Goal: Task Accomplishment & Management: Manage account settings

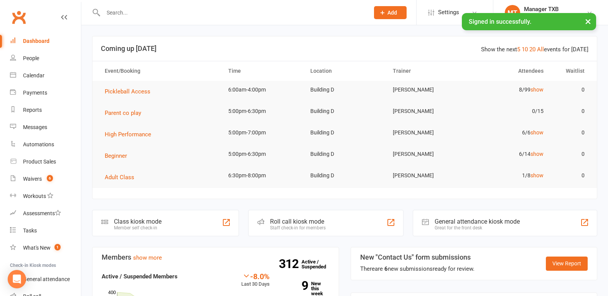
click at [107, 12] on input "text" at bounding box center [232, 12] width 263 height 11
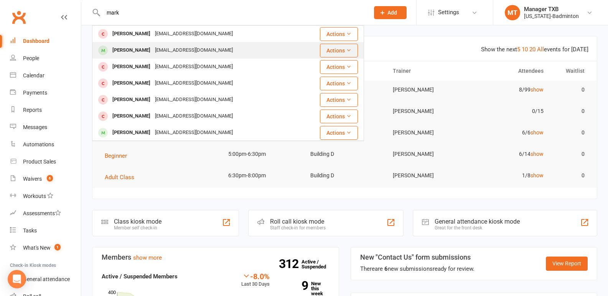
type input "mark"
click at [139, 49] on div "[PERSON_NAME]" at bounding box center [131, 50] width 43 height 11
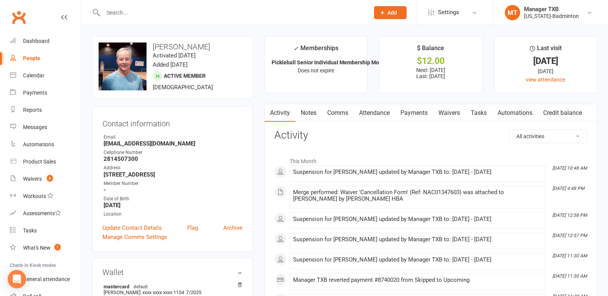
click at [413, 118] on link "Payments" at bounding box center [414, 113] width 38 height 18
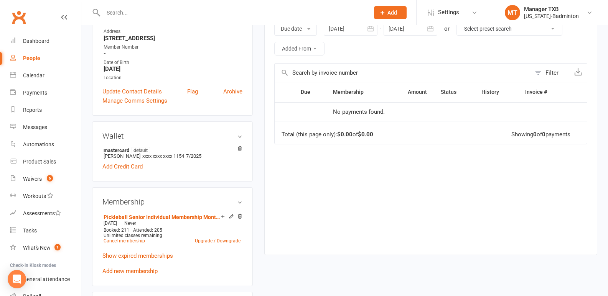
scroll to position [135, 0]
click at [36, 181] on div "Waivers" at bounding box center [32, 179] width 19 height 6
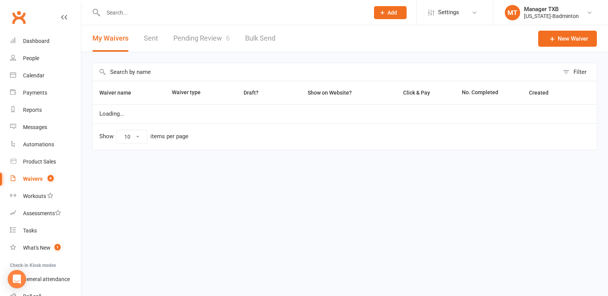
select select "100"
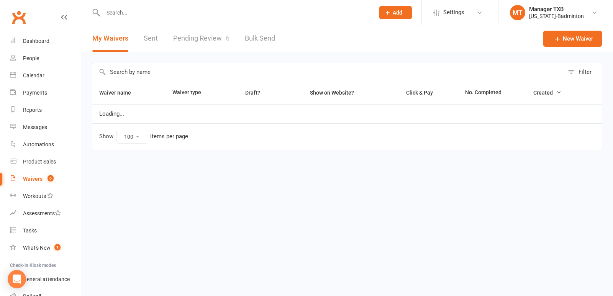
click at [202, 39] on link "Pending Review 6" at bounding box center [201, 38] width 56 height 26
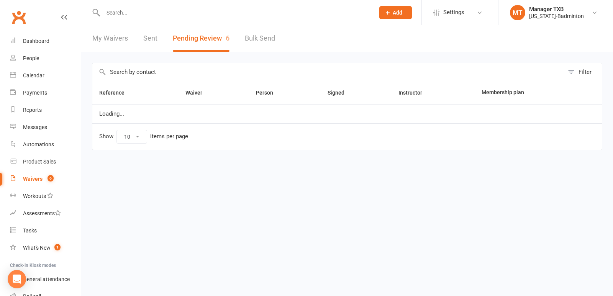
select select "25"
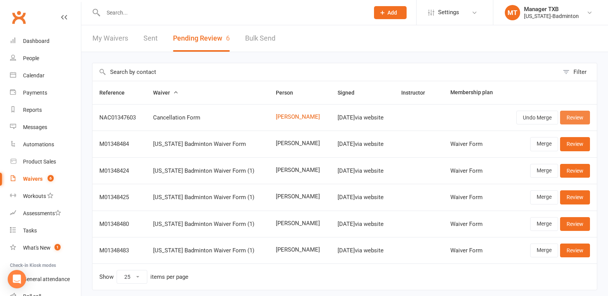
click at [576, 117] on link "Review" at bounding box center [575, 118] width 30 height 14
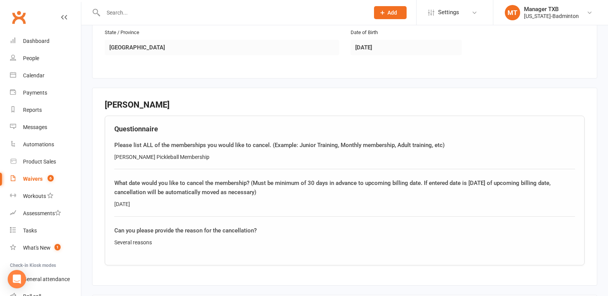
scroll to position [294, 0]
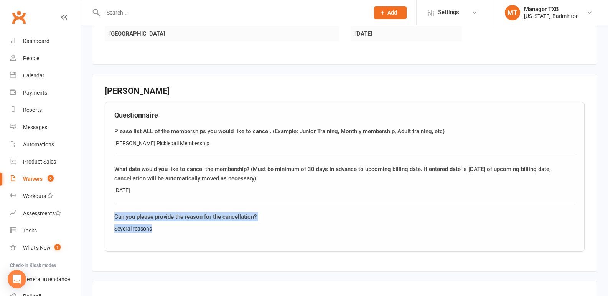
drag, startPoint x: 604, startPoint y: 201, endPoint x: 613, endPoint y: 235, distance: 35.6
click at [607, 235] on html "Prospect Member Non-attending contact Class / event Appointment Task Membership…" at bounding box center [304, 66] width 608 height 720
click at [588, 231] on fieldset "Mark Hastings Questionnaire Please list ALL of the memberships you would like t…" at bounding box center [344, 173] width 505 height 198
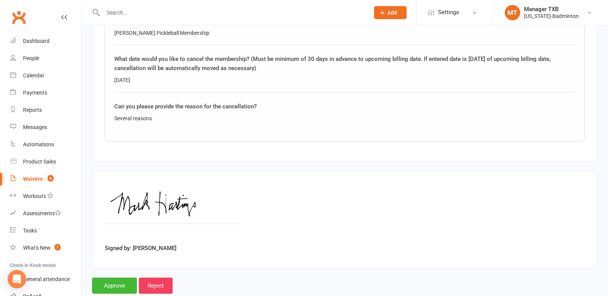
scroll to position [424, 0]
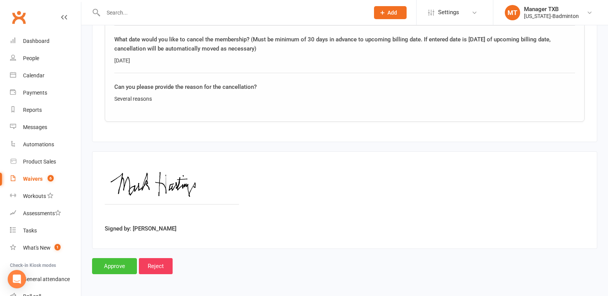
click at [110, 266] on input "Approve" at bounding box center [114, 266] width 45 height 16
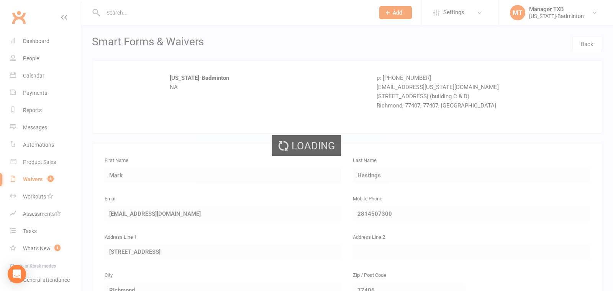
select select "25"
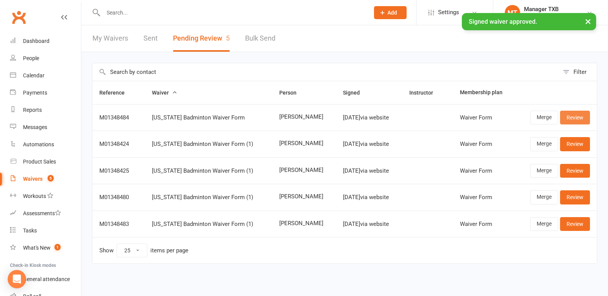
click at [581, 117] on link "Review" at bounding box center [575, 118] width 30 height 14
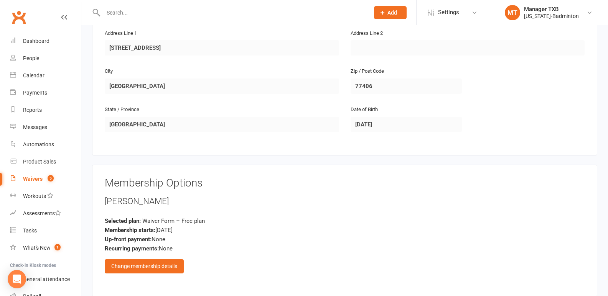
scroll to position [367, 0]
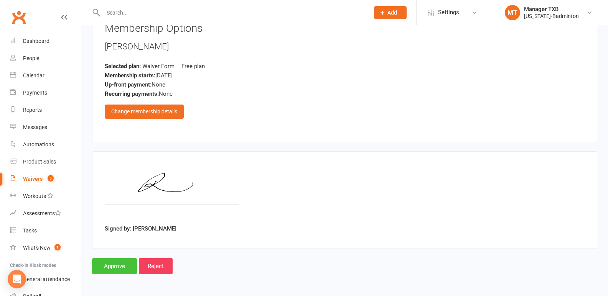
click at [110, 266] on input "Approve" at bounding box center [114, 266] width 45 height 16
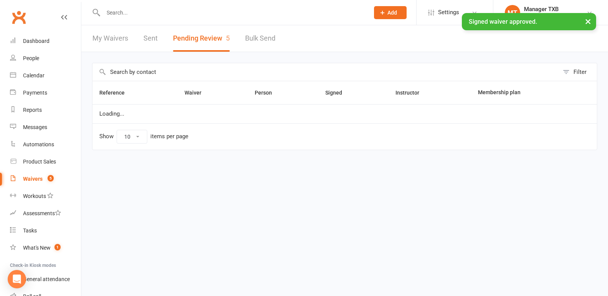
select select "25"
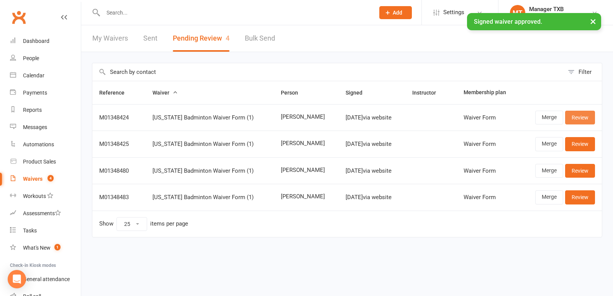
click at [579, 117] on link "Review" at bounding box center [580, 118] width 30 height 14
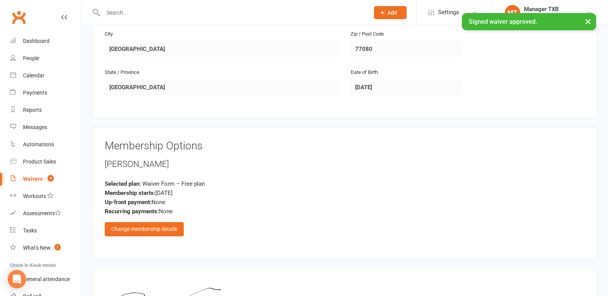
scroll to position [414, 0]
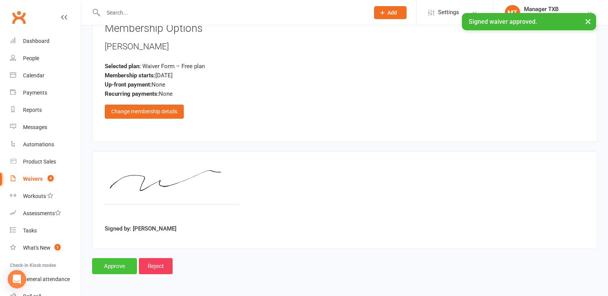
click at [102, 261] on input "Approve" at bounding box center [114, 266] width 45 height 16
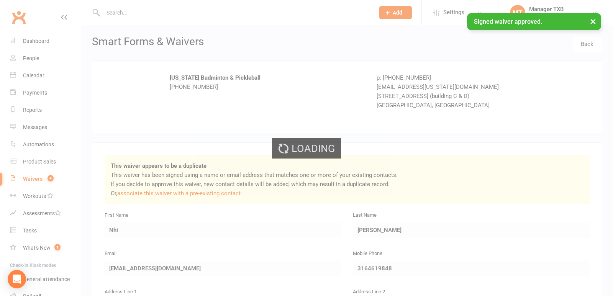
select select "25"
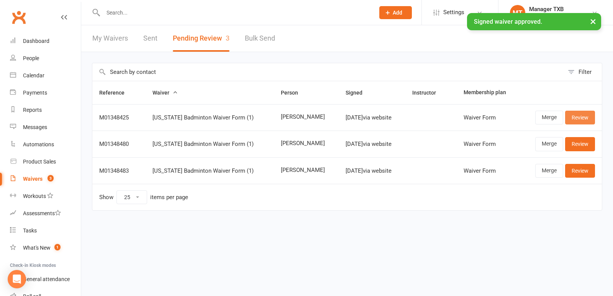
click at [582, 118] on link "Review" at bounding box center [580, 118] width 30 height 14
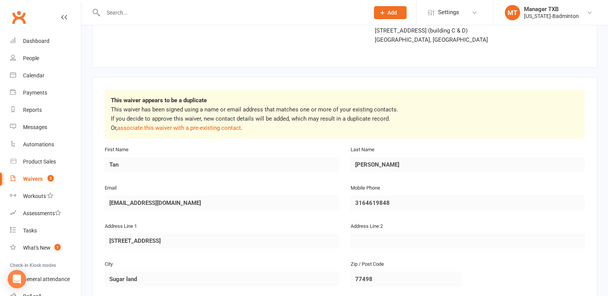
scroll to position [67, 0]
click at [183, 125] on link "associate this waiver with a pre-existing contact" at bounding box center [178, 126] width 123 height 7
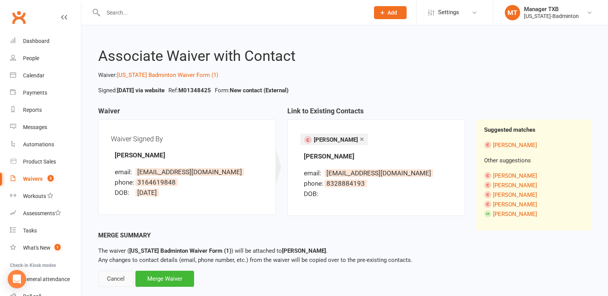
click at [118, 275] on div "Cancel" at bounding box center [115, 279] width 35 height 16
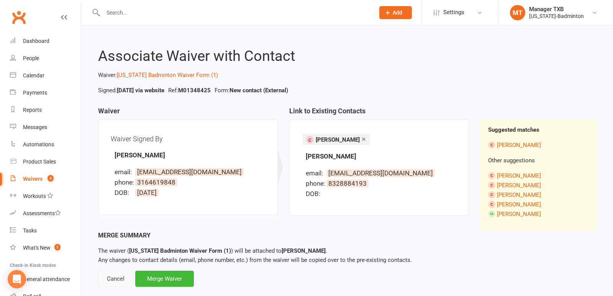
select select "25"
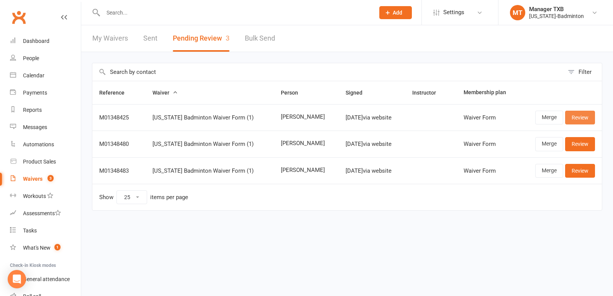
click at [575, 118] on link "Review" at bounding box center [580, 118] width 30 height 14
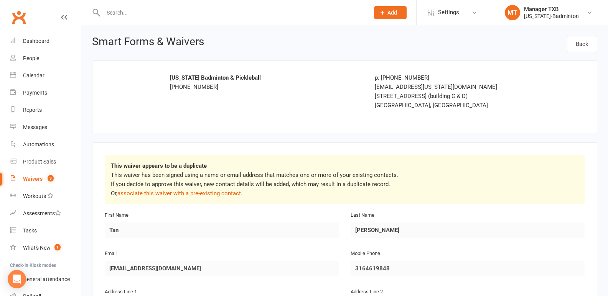
scroll to position [414, 0]
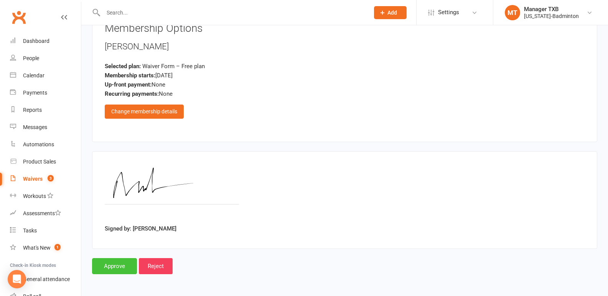
click at [96, 272] on input "Approve" at bounding box center [114, 266] width 45 height 16
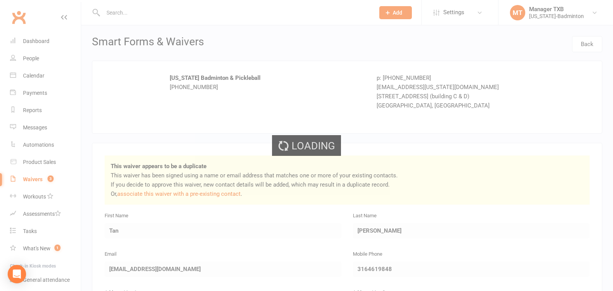
select select "25"
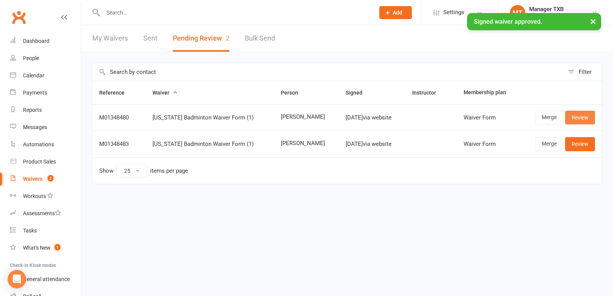
click at [571, 117] on link "Review" at bounding box center [580, 118] width 30 height 14
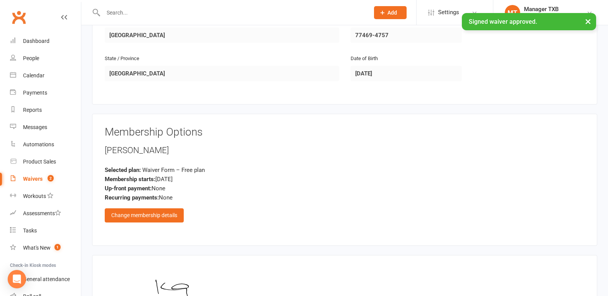
scroll to position [358, 0]
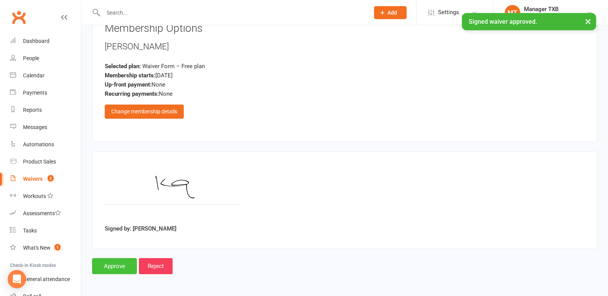
click at [126, 270] on input "Approve" at bounding box center [114, 266] width 45 height 16
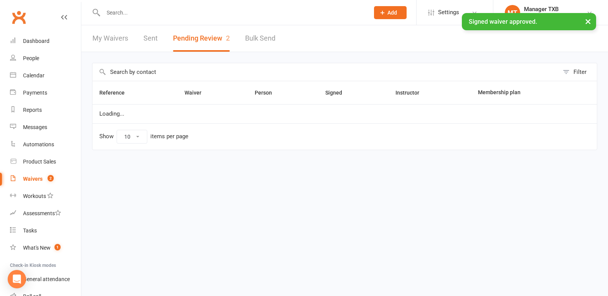
select select "25"
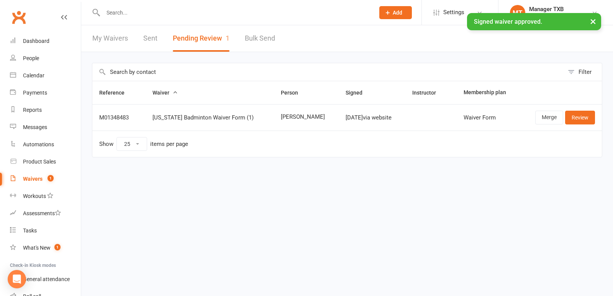
click at [584, 110] on td "Merge Review" at bounding box center [561, 117] width 82 height 26
click at [582, 120] on link "Review" at bounding box center [580, 118] width 30 height 14
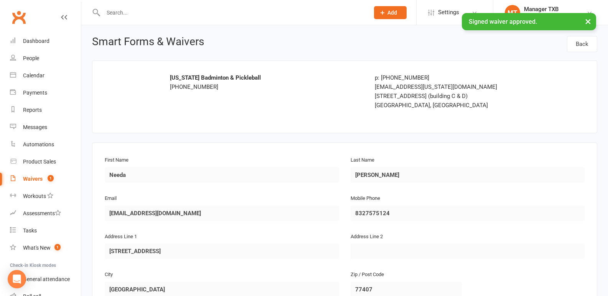
scroll to position [358, 0]
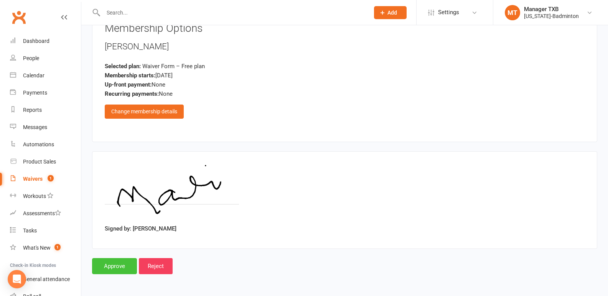
click at [104, 264] on input "Approve" at bounding box center [114, 266] width 45 height 16
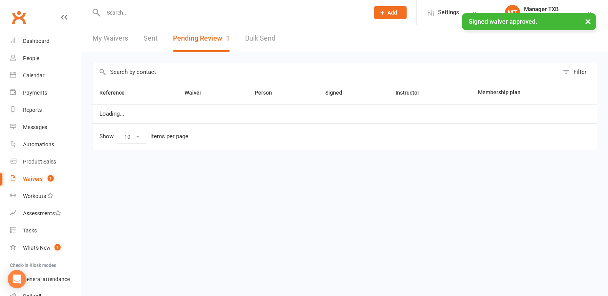
select select "25"
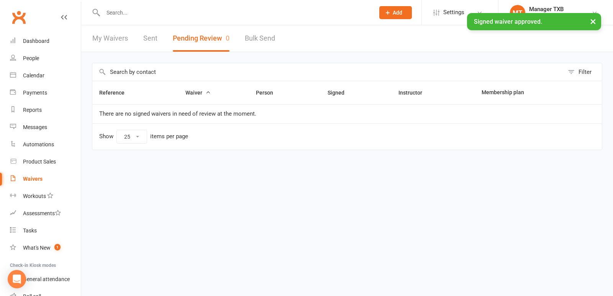
scroll to position [55, 0]
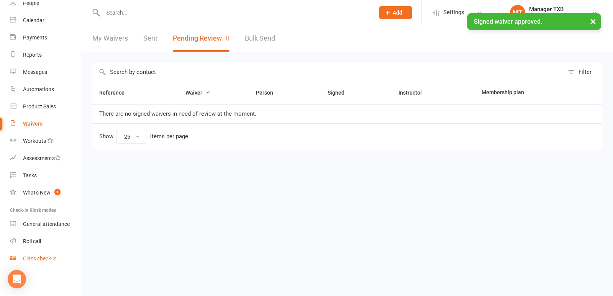
click at [49, 260] on div "Class check-in" at bounding box center [40, 259] width 34 height 6
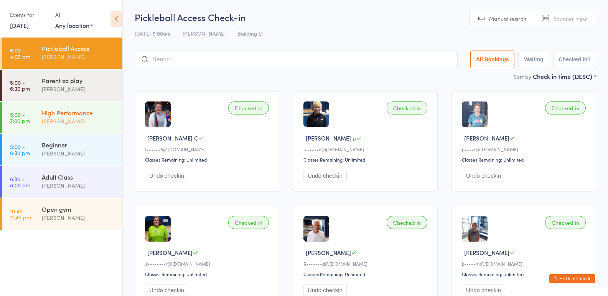
click at [81, 118] on div "[PERSON_NAME]" at bounding box center [79, 121] width 74 height 9
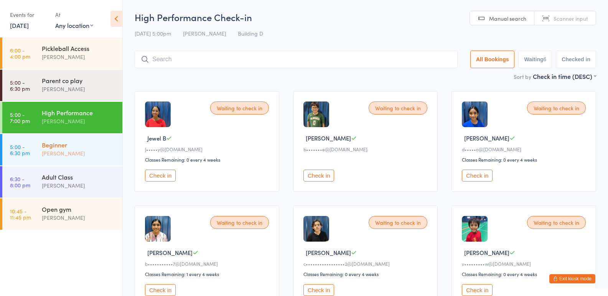
click at [73, 161] on div "Beginner Ayu Gary Luna" at bounding box center [82, 149] width 81 height 30
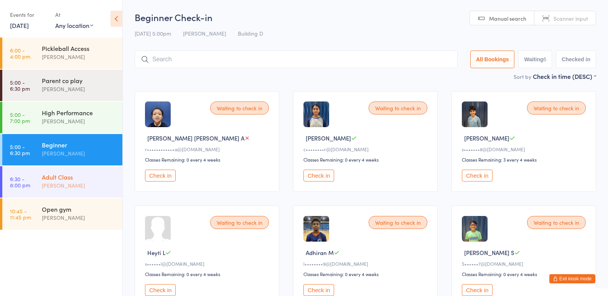
click at [86, 187] on div "[PERSON_NAME]" at bounding box center [79, 185] width 74 height 9
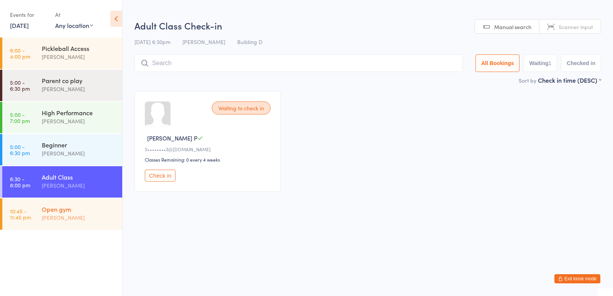
click at [91, 213] on div "Open gym" at bounding box center [79, 209] width 74 height 8
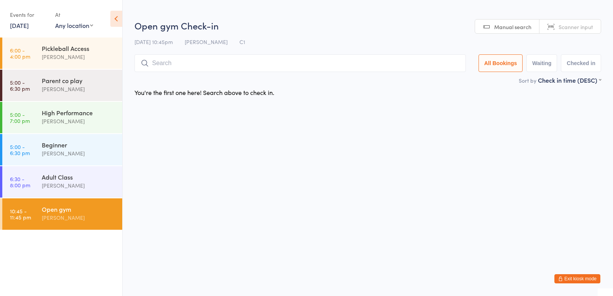
click at [573, 279] on button "Exit kiosk mode" at bounding box center [578, 278] width 46 height 9
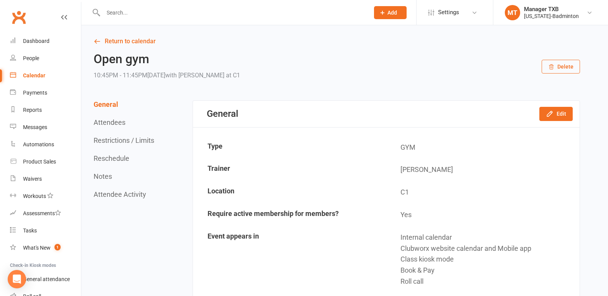
click at [175, 7] on input "text" at bounding box center [232, 12] width 263 height 11
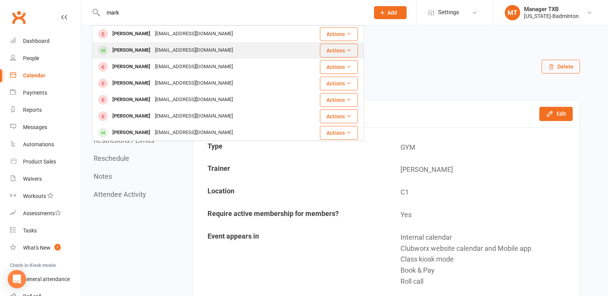
type input "mark"
click at [135, 52] on div "[PERSON_NAME]" at bounding box center [131, 50] width 43 height 11
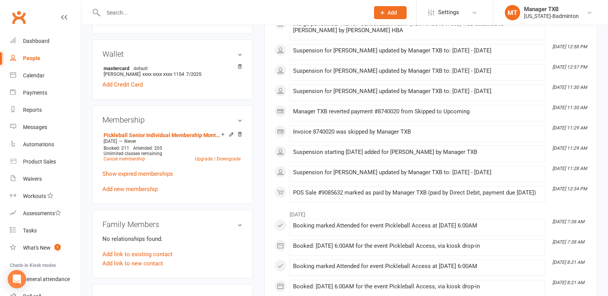
scroll to position [274, 0]
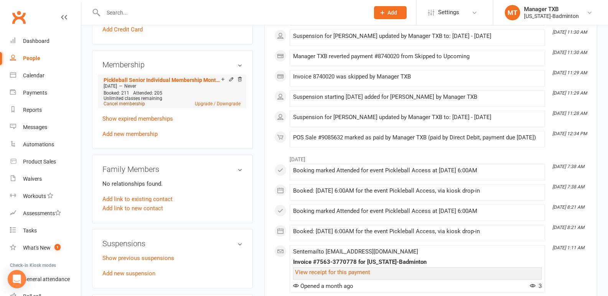
click at [136, 104] on link "Cancel membership" at bounding box center [124, 103] width 41 height 5
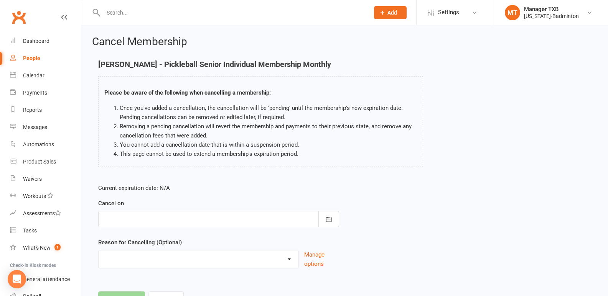
click at [187, 218] on div at bounding box center [218, 219] width 241 height 16
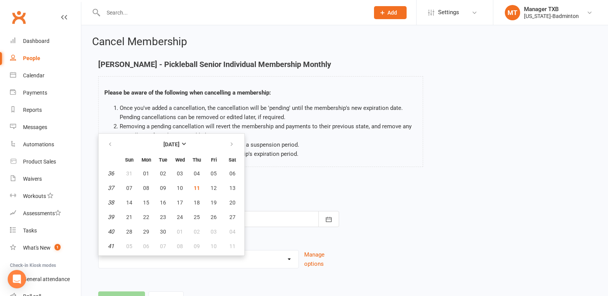
click at [375, 183] on div "Current expiration date: N/A Cancel on [DATE] Sun Mon Tue Wed Thu Fri Sat 36 31…" at bounding box center [344, 229] width 504 height 102
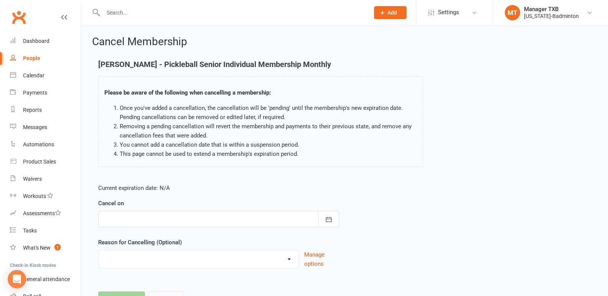
click at [169, 295] on button "Cancel" at bounding box center [165, 300] width 35 height 16
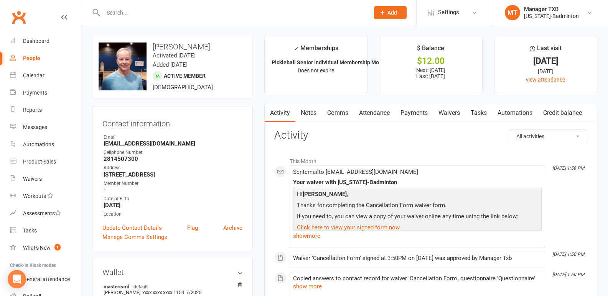
click at [417, 115] on link "Payments" at bounding box center [414, 113] width 38 height 18
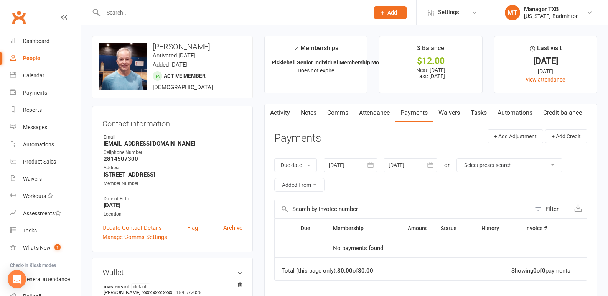
click at [351, 159] on div at bounding box center [351, 165] width 54 height 14
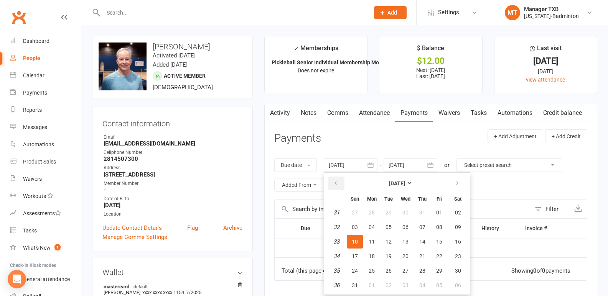
click at [335, 182] on icon "button" at bounding box center [335, 184] width 5 height 6
click at [408, 225] on span "09" at bounding box center [405, 227] width 6 height 6
type input "[DATE]"
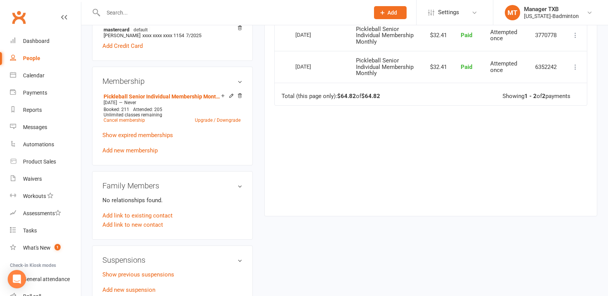
scroll to position [258, 0]
click at [117, 276] on link "Show previous suspensions" at bounding box center [138, 273] width 72 height 7
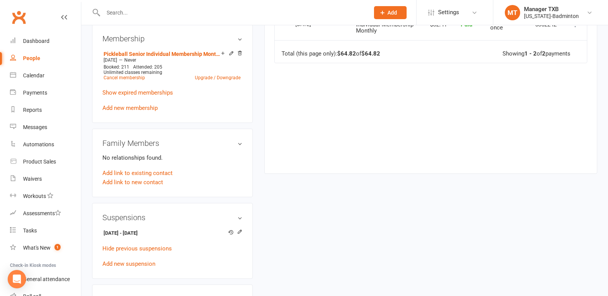
scroll to position [296, 0]
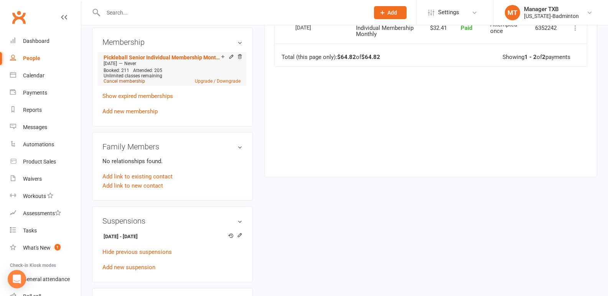
click at [125, 82] on link "Cancel membership" at bounding box center [124, 81] width 41 height 5
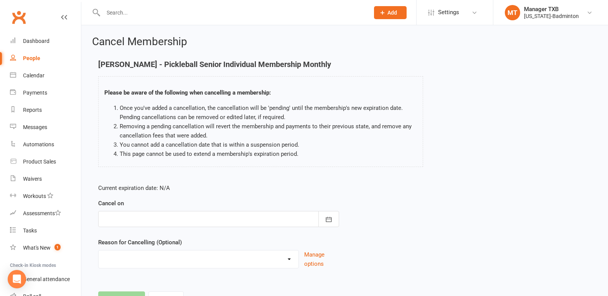
click at [223, 217] on div at bounding box center [218, 219] width 241 height 16
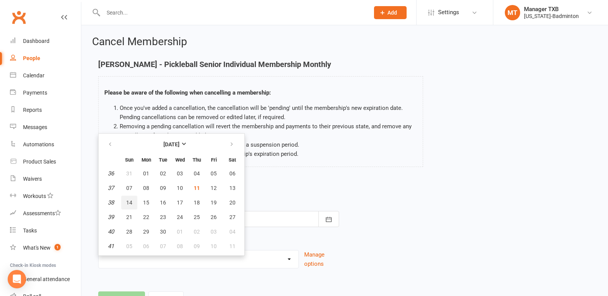
click at [130, 201] on span "14" at bounding box center [129, 203] width 6 height 6
type input "[DATE]"
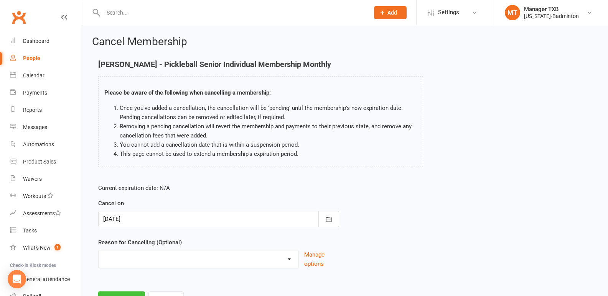
click at [124, 292] on button "Continue" at bounding box center [121, 300] width 47 height 16
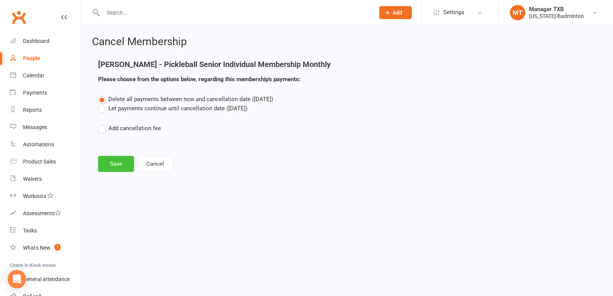
click at [114, 166] on button "Save" at bounding box center [116, 164] width 36 height 16
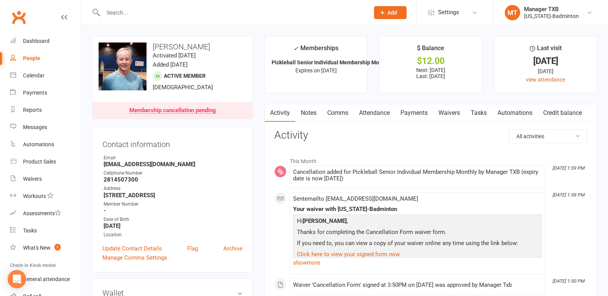
click at [158, 21] on div at bounding box center [228, 12] width 272 height 25
click at [145, 11] on input "text" at bounding box center [232, 12] width 263 height 11
paste input "[PERSON_NAME][EMAIL_ADDRESS][PERSON_NAME][DOMAIN_NAME]"
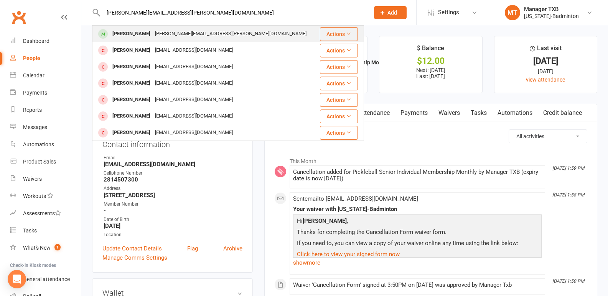
type input "[PERSON_NAME][EMAIL_ADDRESS][PERSON_NAME][DOMAIN_NAME]"
click at [153, 34] on div "[PERSON_NAME][EMAIL_ADDRESS][PERSON_NAME][DOMAIN_NAME]" at bounding box center [231, 33] width 156 height 11
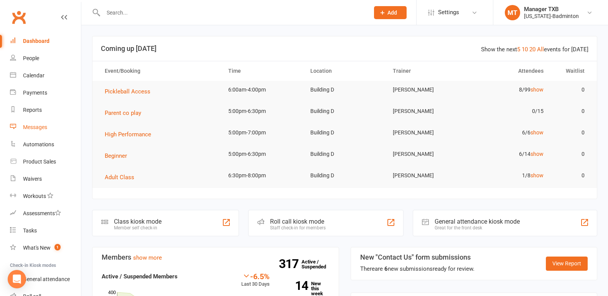
click at [41, 125] on div "Messages" at bounding box center [35, 127] width 24 height 6
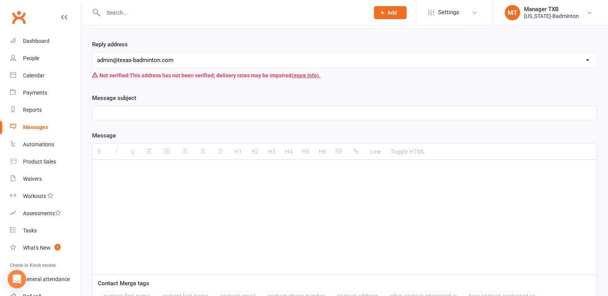
scroll to position [88, 0]
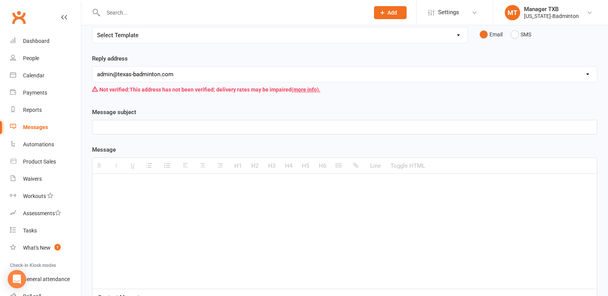
click at [99, 128] on p at bounding box center [344, 127] width 495 height 9
click at [122, 189] on p at bounding box center [344, 185] width 495 height 9
